Goal: Use online tool/utility

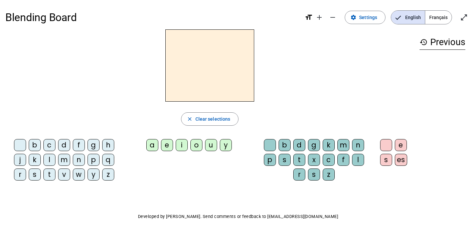
click at [62, 160] on div "m" at bounding box center [64, 160] width 12 height 12
click at [151, 146] on div "a" at bounding box center [152, 145] width 12 height 12
click at [51, 160] on div "l" at bounding box center [49, 160] width 12 height 12
click at [169, 144] on div "e" at bounding box center [167, 145] width 12 height 12
click at [66, 148] on div "d" at bounding box center [64, 145] width 12 height 12
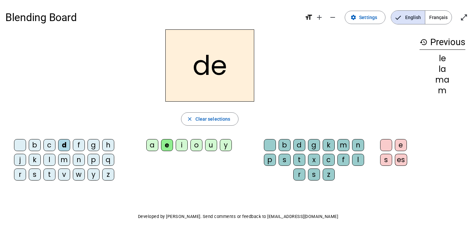
click at [212, 147] on div "u" at bounding box center [211, 145] width 12 height 12
click at [49, 172] on div "t" at bounding box center [49, 174] width 12 height 12
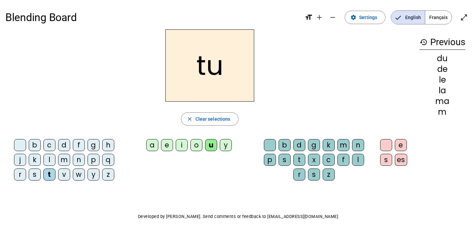
click at [150, 141] on div "a" at bounding box center [152, 145] width 12 height 12
click at [171, 143] on div "e" at bounding box center [167, 145] width 12 height 12
click at [58, 158] on div "m" at bounding box center [64, 160] width 12 height 12
